Goal: Find specific fact: Find specific fact

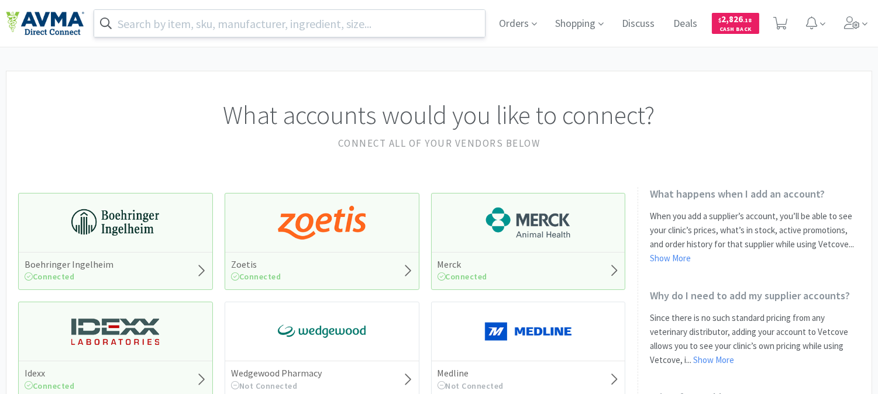
click at [351, 25] on input "text" at bounding box center [289, 23] width 391 height 27
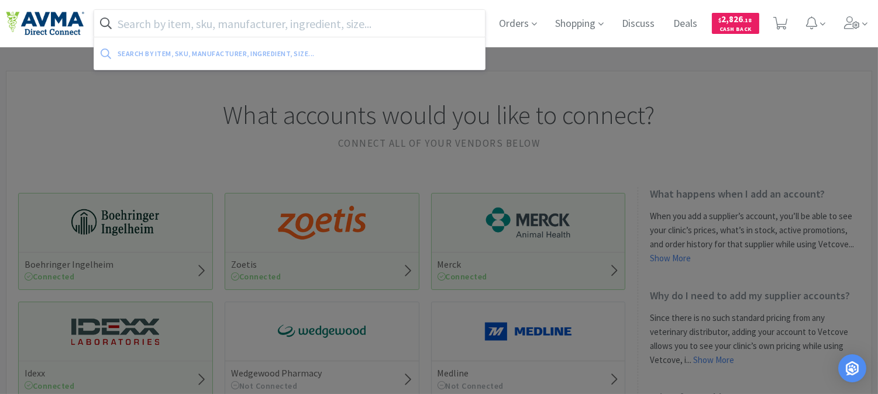
paste input "037200"
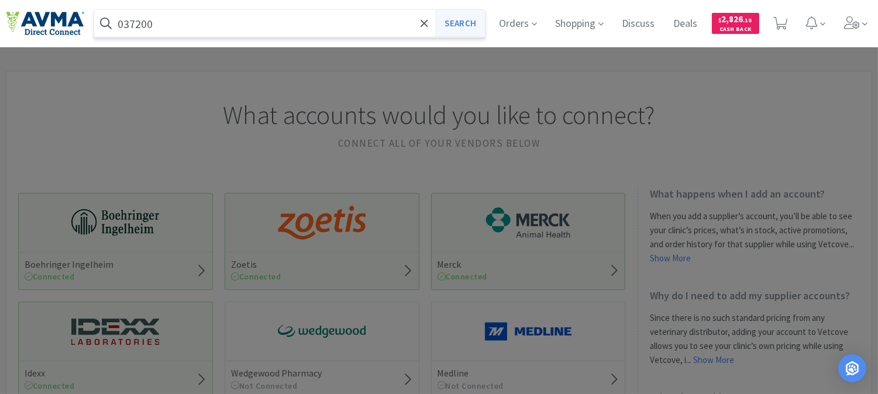
type input "037200"
click at [460, 15] on button "Search" at bounding box center [460, 23] width 49 height 27
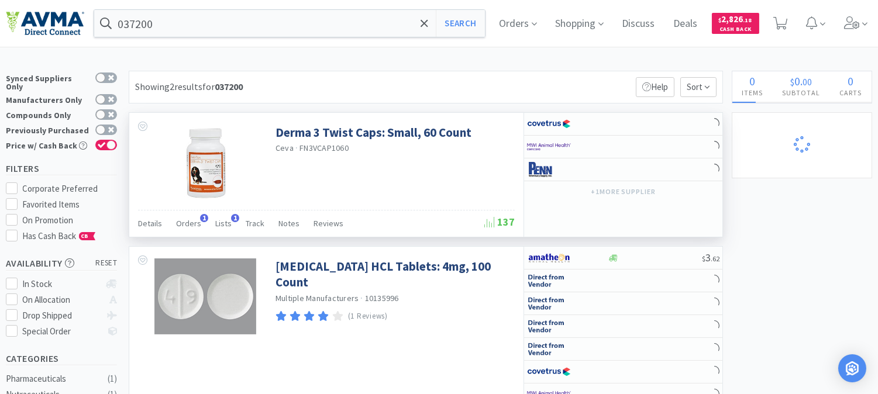
select select "1"
select select "3"
select select "1"
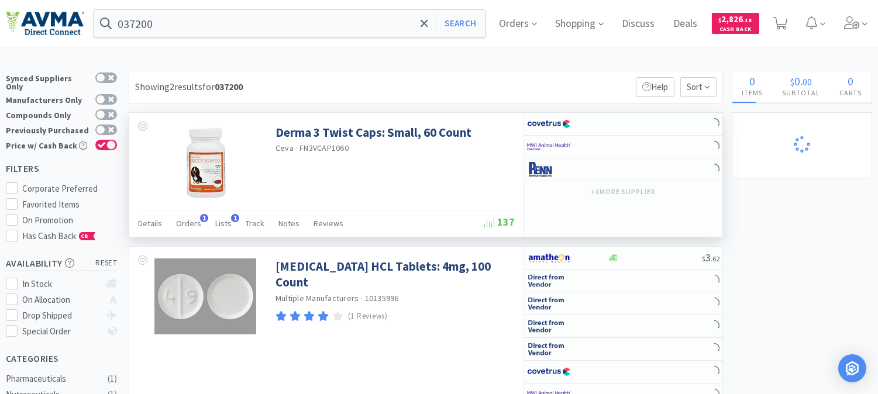
select select "1"
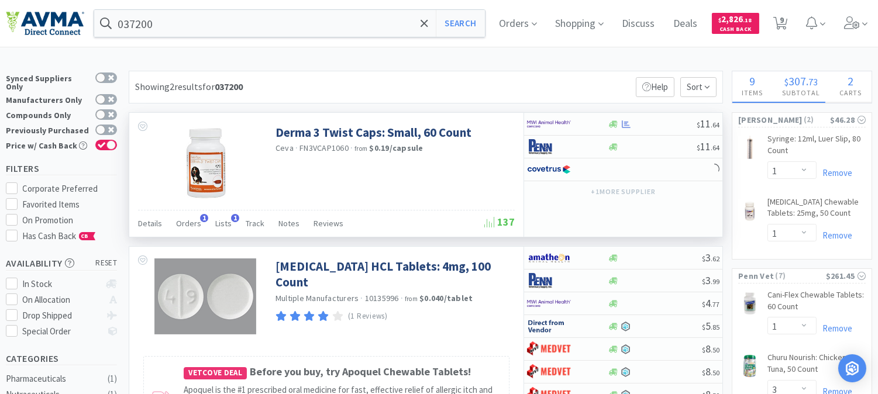
click at [318, 147] on span "FN3VCAP1060" at bounding box center [323, 148] width 49 height 11
copy span "FN3VCAP1060"
